Goal: Task Accomplishment & Management: Manage account settings

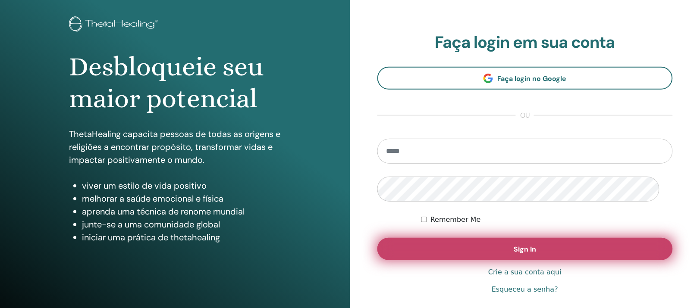
scroll to position [162, 0]
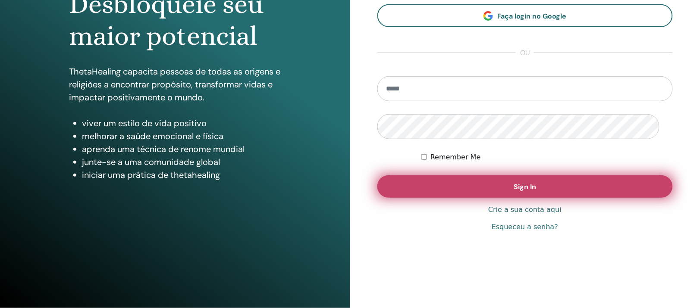
type input "**********"
click at [450, 185] on button "Sign In" at bounding box center [525, 187] width 296 height 22
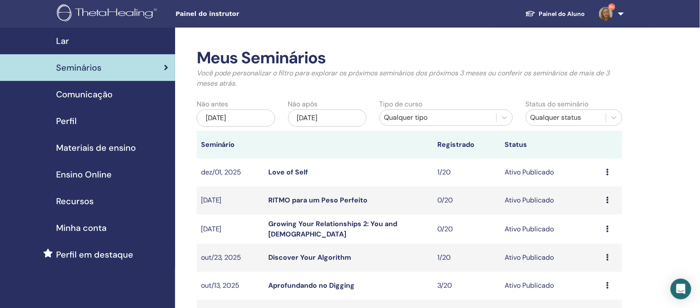
click at [471, 123] on div "Qualquer tipo" at bounding box center [438, 118] width 108 height 10
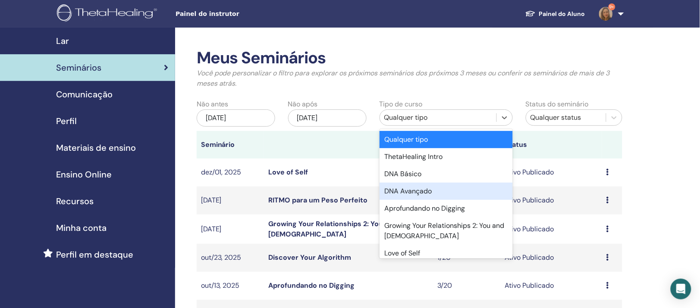
click at [445, 200] on div "DNA Avançado" at bounding box center [446, 191] width 133 height 17
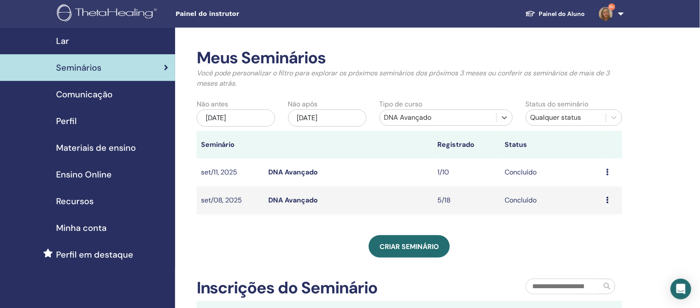
click at [261, 127] on div "[DATE]" at bounding box center [236, 118] width 78 height 17
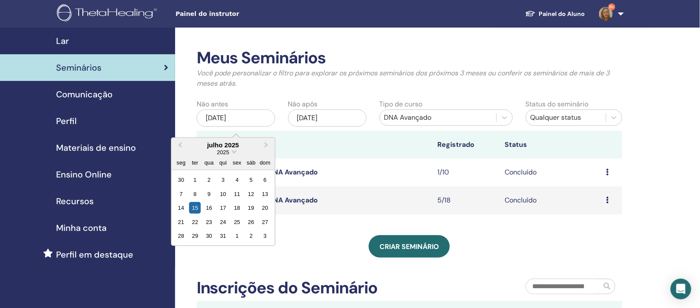
click at [252, 149] on div "julho 2025" at bounding box center [223, 144] width 104 height 7
click at [237, 154] on span "Choose Date" at bounding box center [235, 151] width 6 height 6
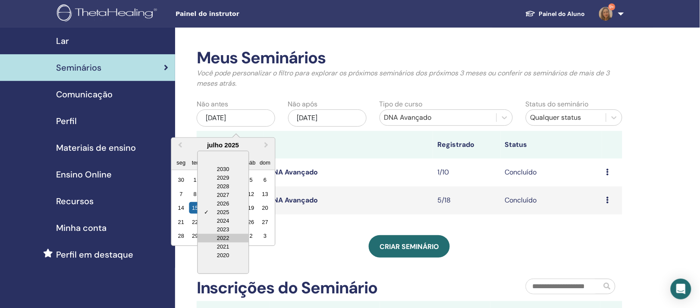
click at [230, 243] on div "2022" at bounding box center [223, 238] width 51 height 9
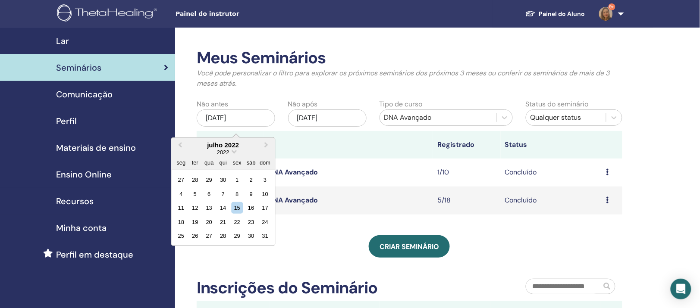
click at [248, 149] on div "julho 2022" at bounding box center [223, 144] width 104 height 7
click at [180, 150] on span "Previous Month" at bounding box center [180, 145] width 0 height 9
click at [266, 150] on span "Next Month" at bounding box center [266, 145] width 0 height 9
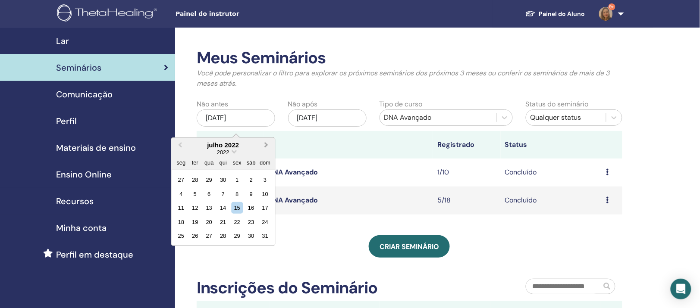
click at [266, 150] on span "Next Month" at bounding box center [266, 145] width 0 height 9
click at [229, 186] on div "1" at bounding box center [223, 180] width 12 height 12
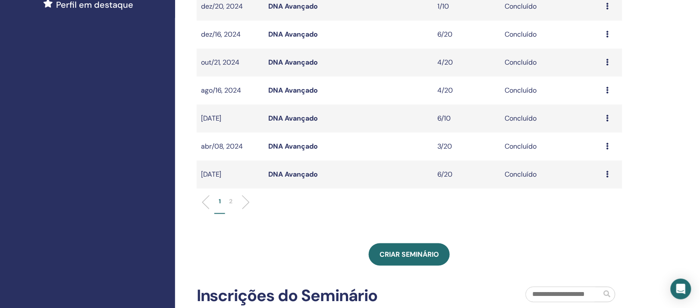
scroll to position [270, 0]
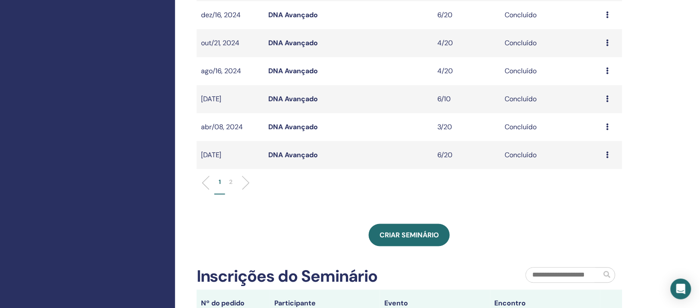
click at [230, 187] on p "2" at bounding box center [230, 182] width 3 height 9
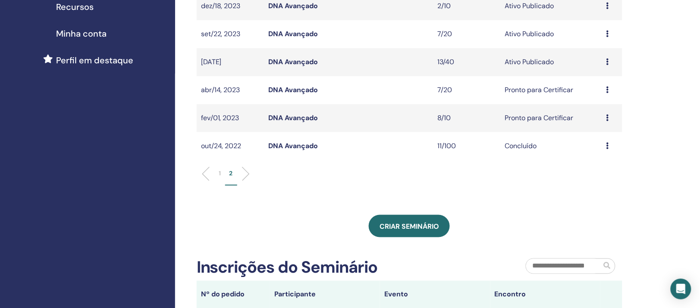
scroll to position [162, 0]
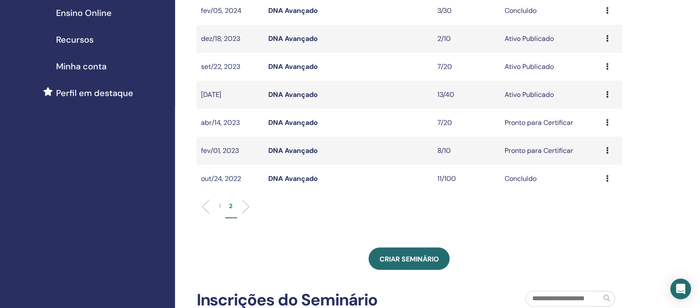
click at [287, 183] on link "DNA Avançado" at bounding box center [293, 178] width 50 height 9
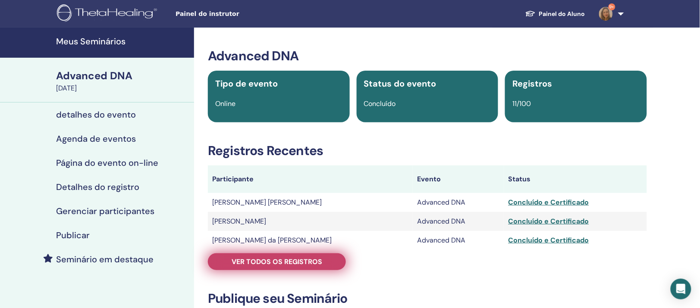
click at [257, 267] on span "Ver todos os registros" at bounding box center [277, 261] width 91 height 9
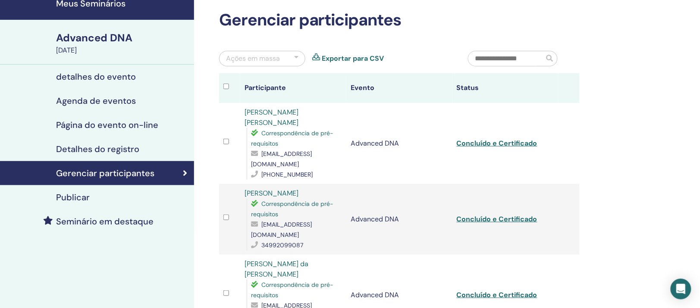
scroll to position [108, 0]
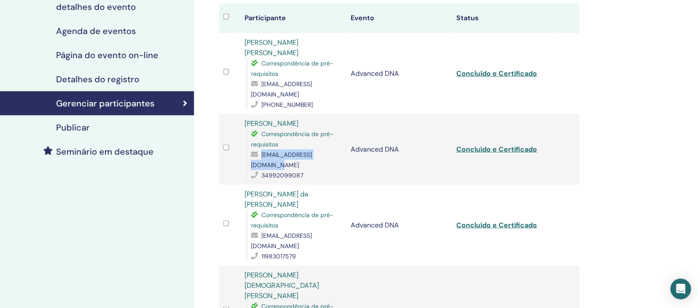
drag, startPoint x: 339, startPoint y: 170, endPoint x: 263, endPoint y: 170, distance: 75.9
click at [263, 169] on span "claudiacobel@hotmail.com" at bounding box center [281, 160] width 61 height 18
copy span "claudiacobel@hotmail.com"
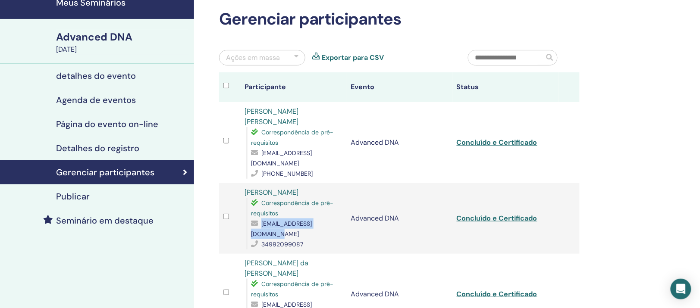
scroll to position [0, 0]
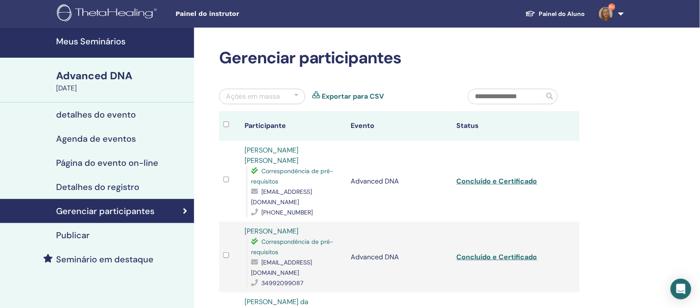
click at [367, 222] on td "Advanced DNA" at bounding box center [399, 181] width 106 height 81
click at [102, 44] on h4 "Meus Seminários" at bounding box center [122, 41] width 133 height 10
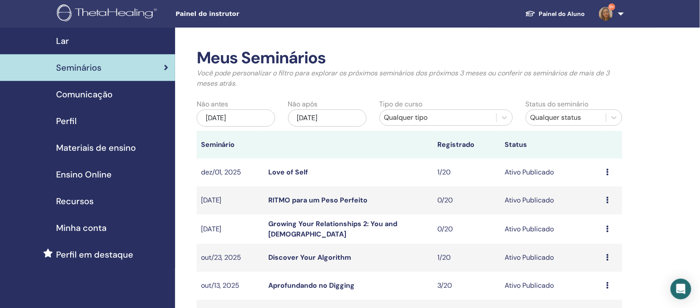
click at [248, 127] on div "[DATE]" at bounding box center [236, 118] width 78 height 17
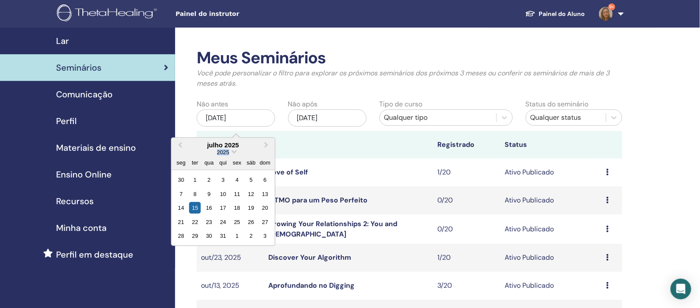
click at [249, 156] on div "2025" at bounding box center [223, 152] width 104 height 7
click at [237, 154] on span "Choose Date" at bounding box center [235, 151] width 6 height 6
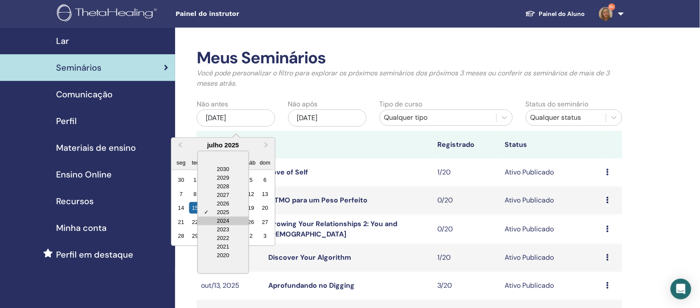
click at [235, 226] on div "2024" at bounding box center [223, 221] width 51 height 9
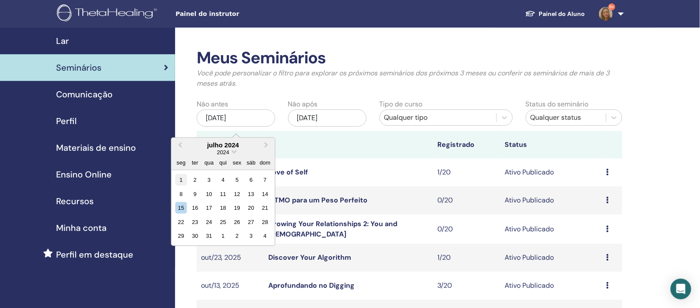
click at [181, 186] on div "1" at bounding box center [181, 180] width 12 height 12
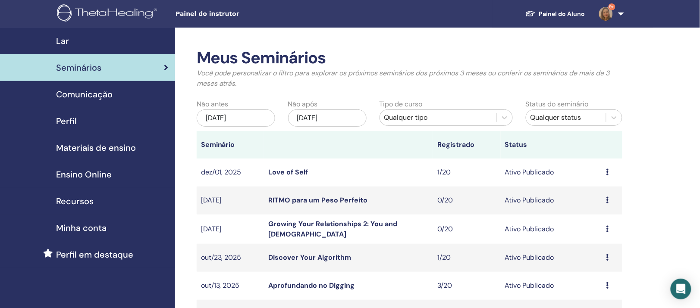
click at [338, 127] on div "jan/15, 2026" at bounding box center [327, 118] width 78 height 17
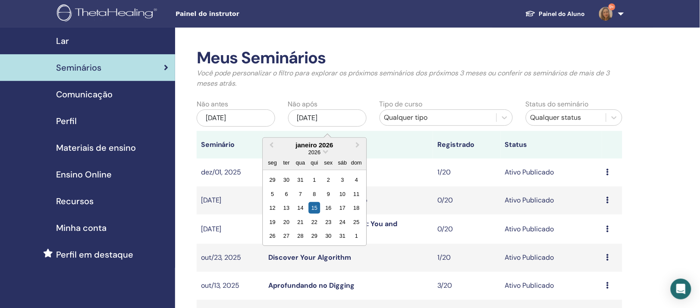
click at [371, 130] on div "Não após jan/15, 2026 Previous Month Next Month janeiro 2026 2026 seg ter qua q…" at bounding box center [327, 114] width 91 height 31
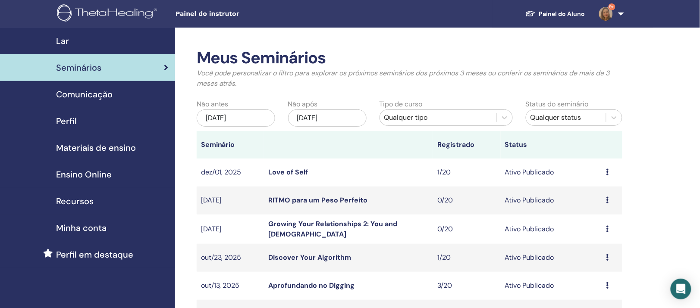
click at [426, 123] on div "Qualquer tipo" at bounding box center [438, 118] width 108 height 10
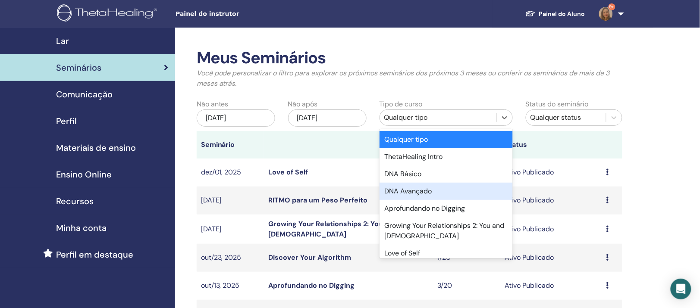
click at [422, 200] on div "DNA Avançado" at bounding box center [446, 191] width 133 height 17
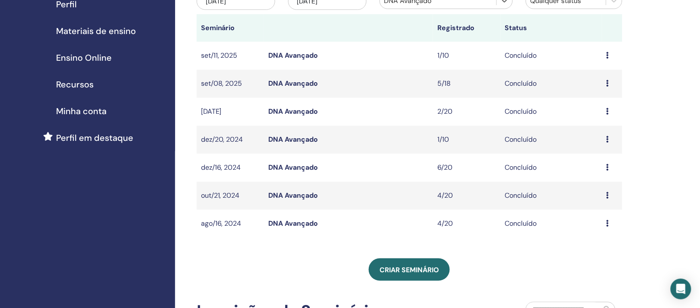
scroll to position [108, 0]
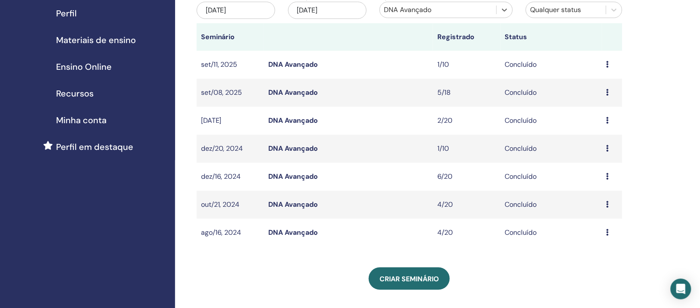
click at [307, 237] on link "DNA Avançado" at bounding box center [293, 232] width 50 height 9
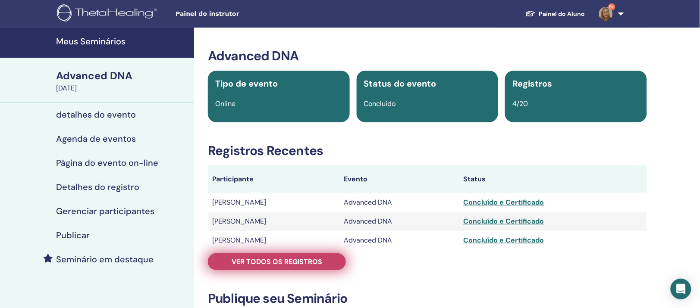
click at [261, 267] on span "Ver todos os registros" at bounding box center [277, 261] width 91 height 9
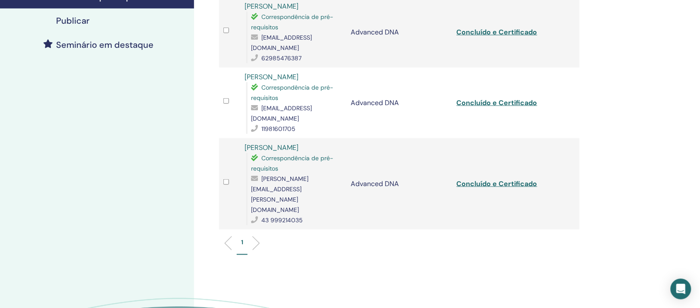
scroll to position [216, 0]
